Goal: Task Accomplishment & Management: Manage account settings

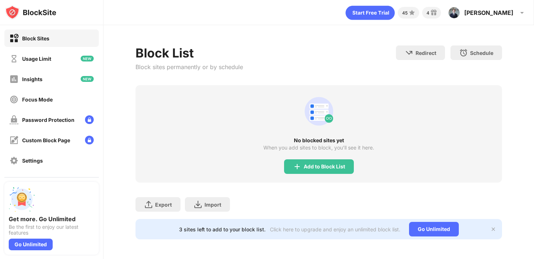
click at [329, 159] on div "Add to Block List" at bounding box center [319, 166] width 70 height 15
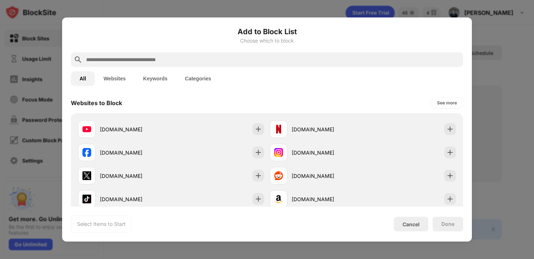
scroll to position [105, 0]
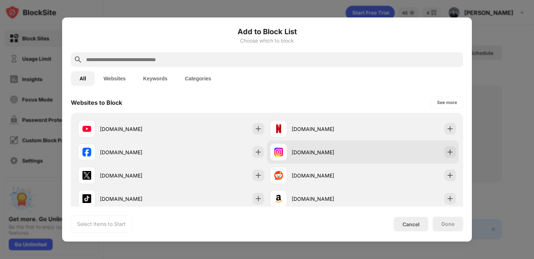
click at [299, 155] on div "instagram.com" at bounding box center [316, 151] width 93 height 17
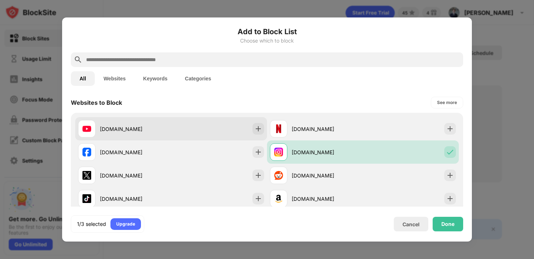
click at [165, 124] on div "youtube.com" at bounding box center [124, 128] width 93 height 17
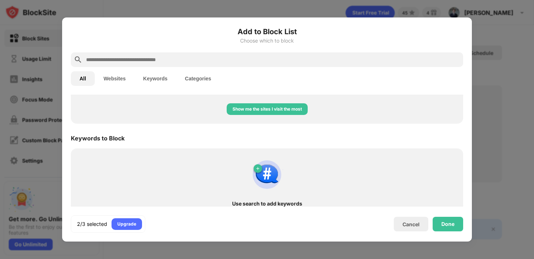
scroll to position [108, 0]
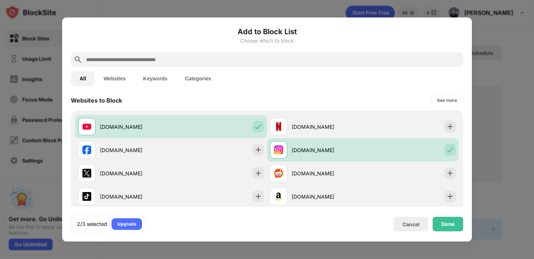
click at [206, 61] on input "text" at bounding box center [272, 59] width 375 height 9
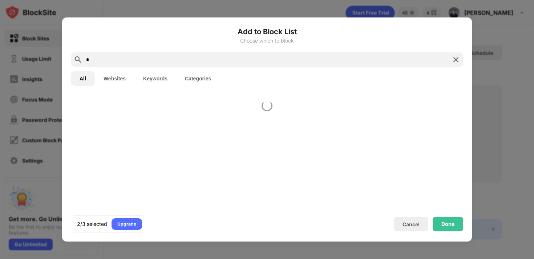
scroll to position [0, 0]
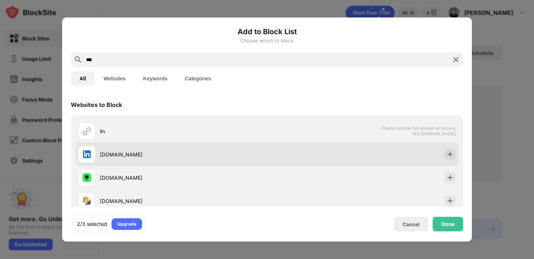
type input "***"
click at [179, 152] on div "linkedin.com" at bounding box center [183, 154] width 167 height 8
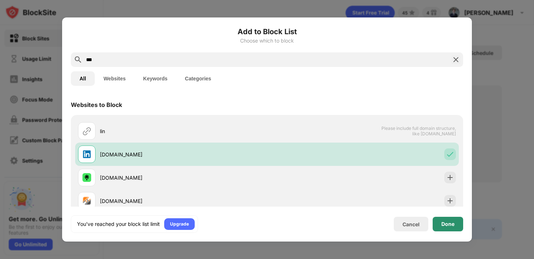
click at [444, 223] on div "Done" at bounding box center [447, 224] width 13 height 6
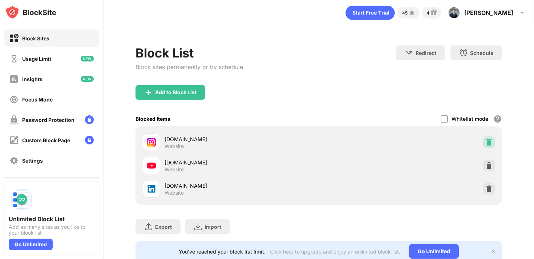
click at [488, 145] on img at bounding box center [488, 141] width 7 height 7
